Goal: Task Accomplishment & Management: Manage account settings

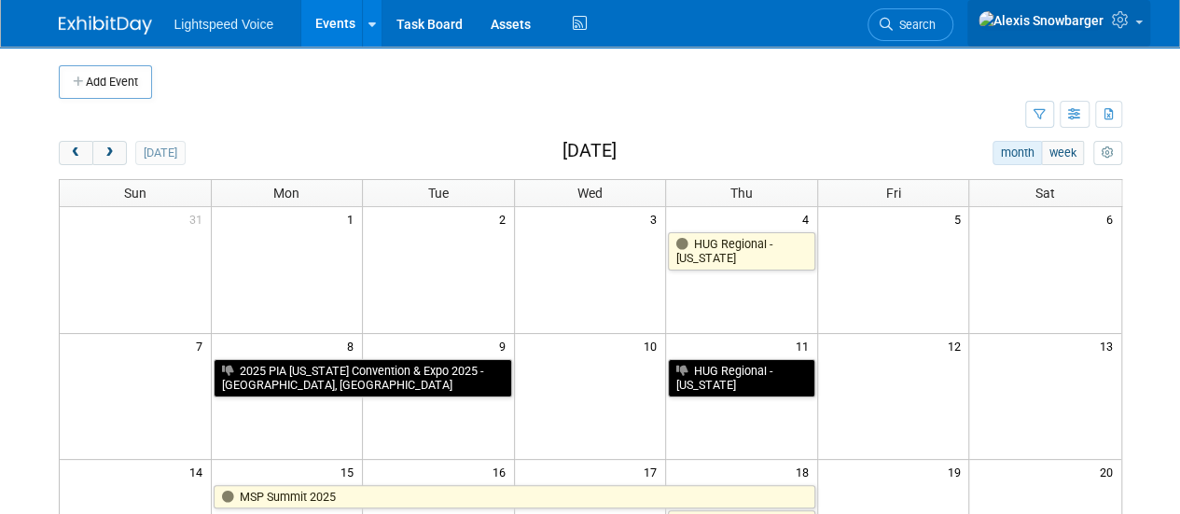
click at [1127, 28] on icon at bounding box center [1122, 19] width 21 height 17
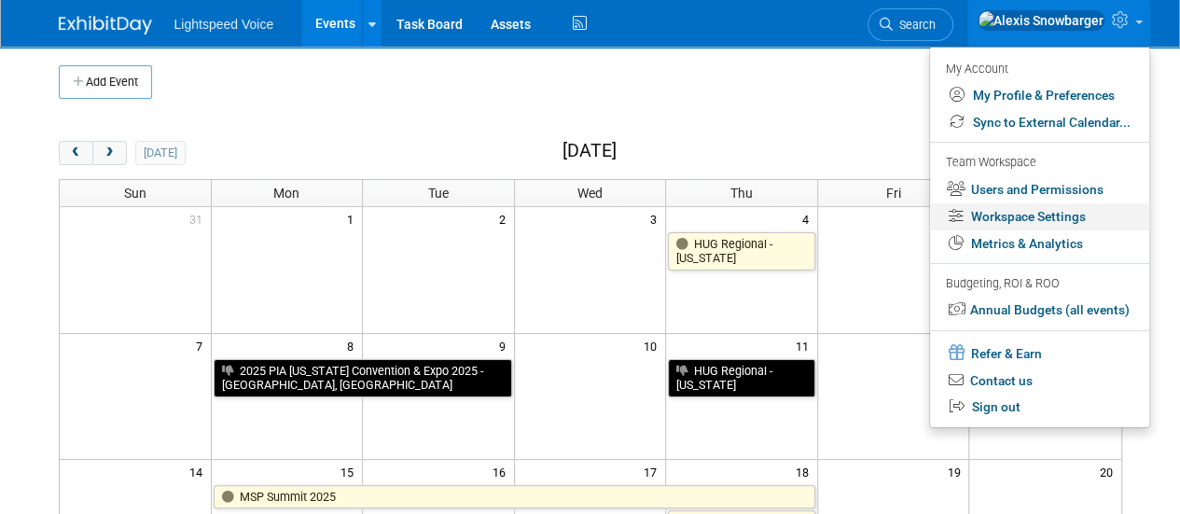
click at [1034, 217] on link "Workspace Settings" at bounding box center [1039, 216] width 219 height 27
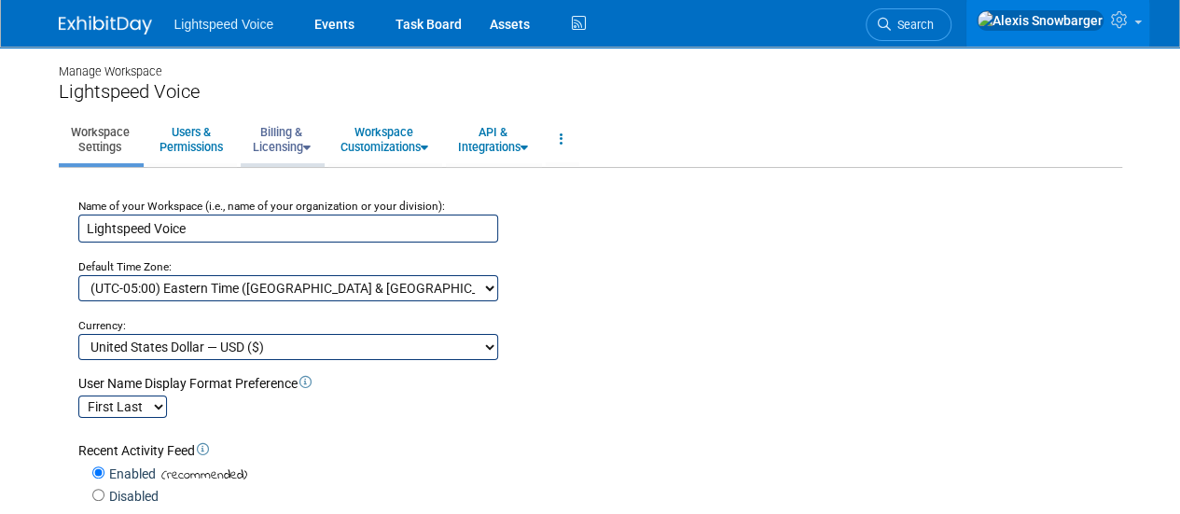
click at [273, 133] on link "Billing & Licensing" at bounding box center [282, 140] width 82 height 46
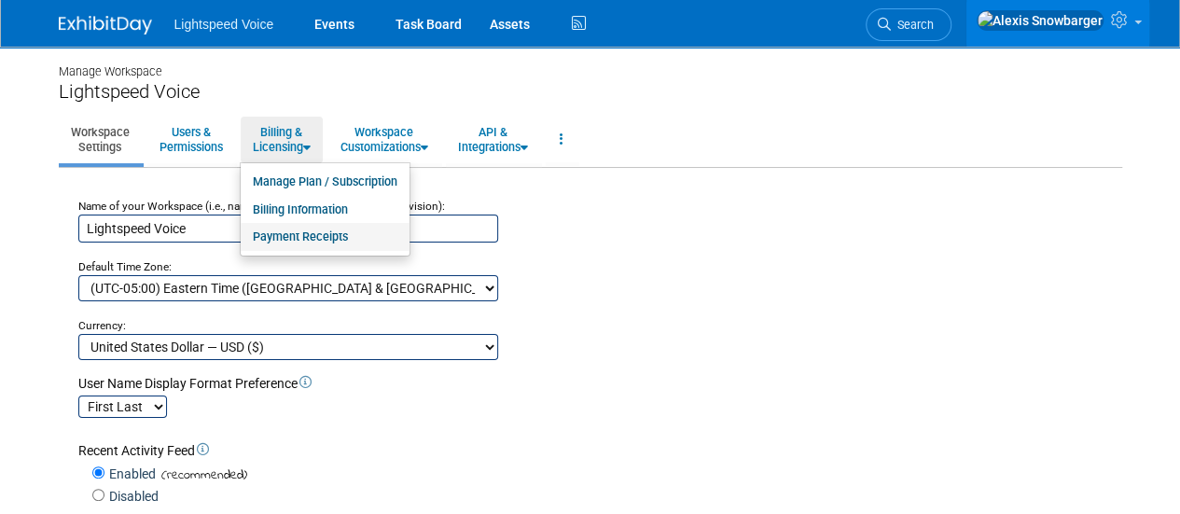
click at [299, 236] on link "Payment Receipts" at bounding box center [325, 237] width 169 height 28
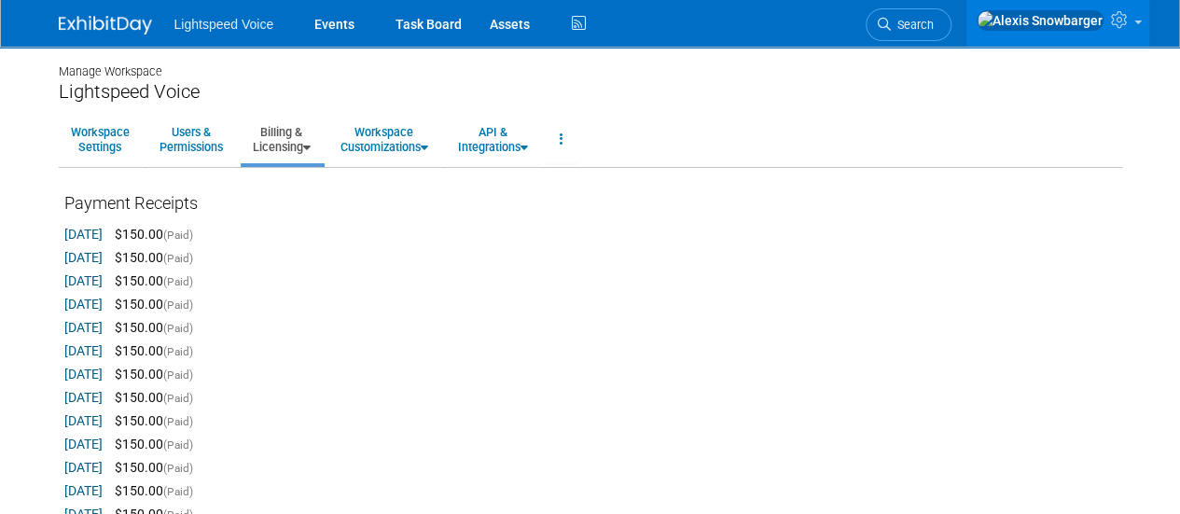
click at [90, 235] on link "Sep 25, 2025" at bounding box center [83, 234] width 38 height 15
